Goal: Find specific fact

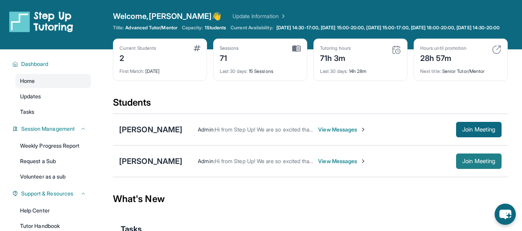
click at [465, 169] on button "Join Meeting" at bounding box center [478, 160] width 45 height 15
click at [160, 167] on div "[PERSON_NAME]" at bounding box center [150, 161] width 63 height 11
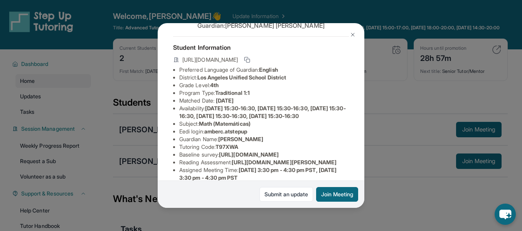
scroll to position [30, 0]
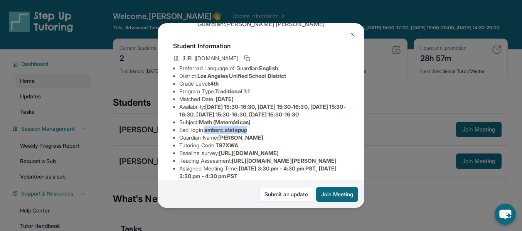
drag, startPoint x: 257, startPoint y: 145, endPoint x: 207, endPoint y: 142, distance: 49.4
click at [207, 134] on li "Eedi login : amberc.atstepup" at bounding box center [264, 130] width 170 height 8
copy span "amberc.atstepup"
click at [207, 133] on span "amberc.atstepup" at bounding box center [225, 129] width 43 height 7
click at [225, 133] on span "amberc.atstepup" at bounding box center [225, 129] width 43 height 7
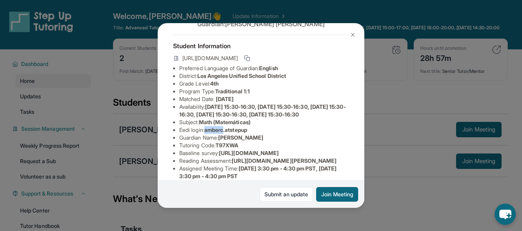
click at [225, 133] on span "amberc.atstepup" at bounding box center [225, 129] width 43 height 7
click at [263, 134] on li "Eedi login : amberc.atstepup" at bounding box center [264, 130] width 170 height 8
drag, startPoint x: 263, startPoint y: 142, endPoint x: 207, endPoint y: 145, distance: 56.0
click at [207, 134] on li "Eedi login : amberc.atstepup" at bounding box center [264, 130] width 170 height 8
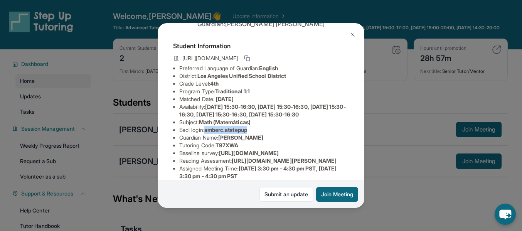
copy span "amberc.atstepup"
